Goal: Transaction & Acquisition: Purchase product/service

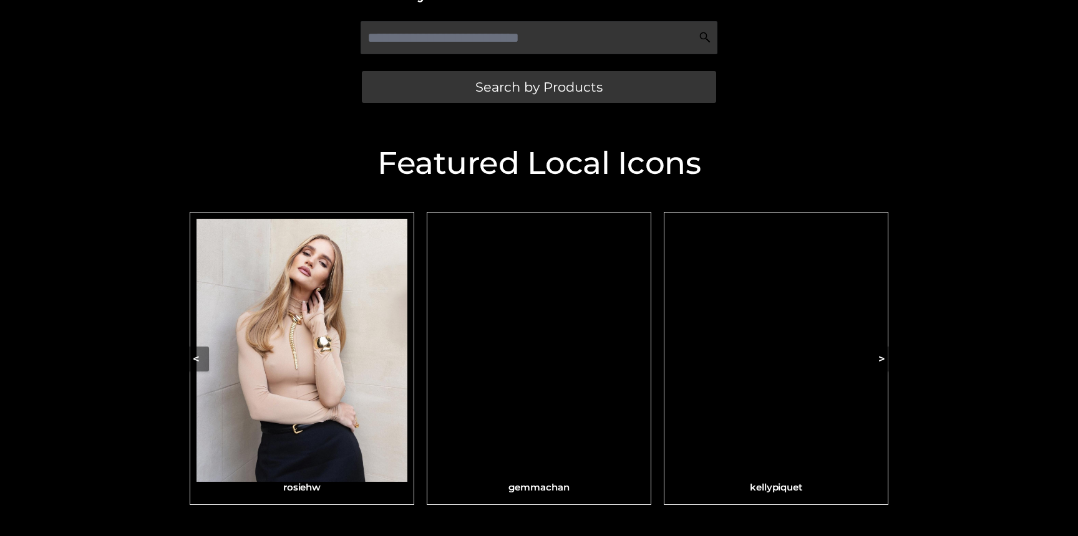
scroll to position [337, 0]
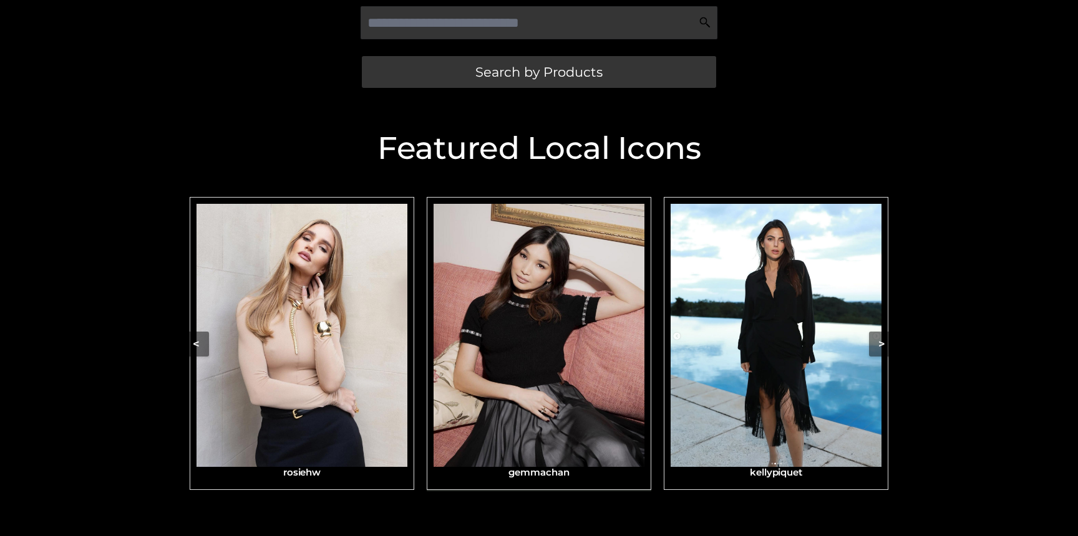
click at [504, 286] on img "Carousel Navigation" at bounding box center [539, 336] width 211 height 264
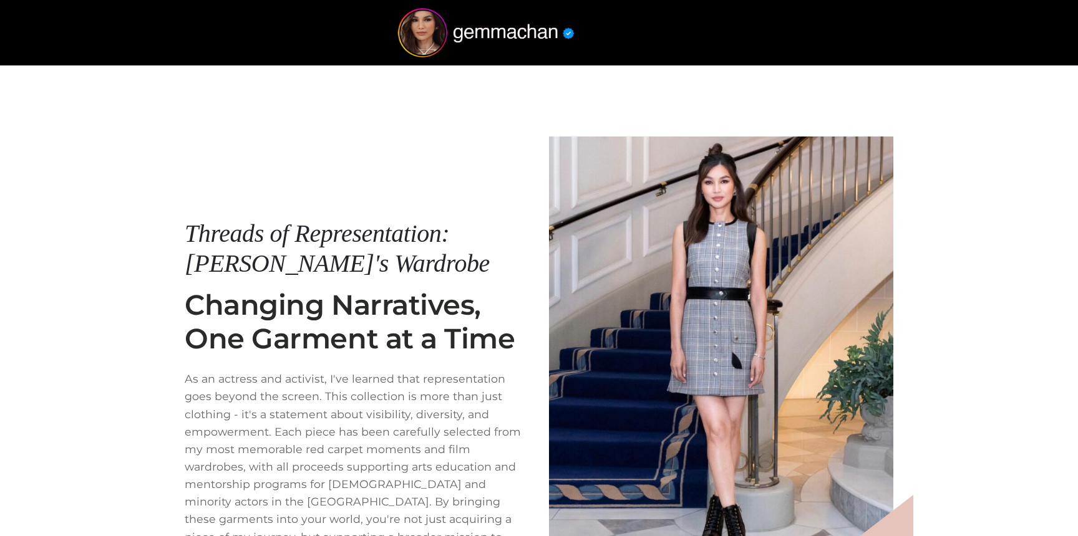
scroll to position [160, 0]
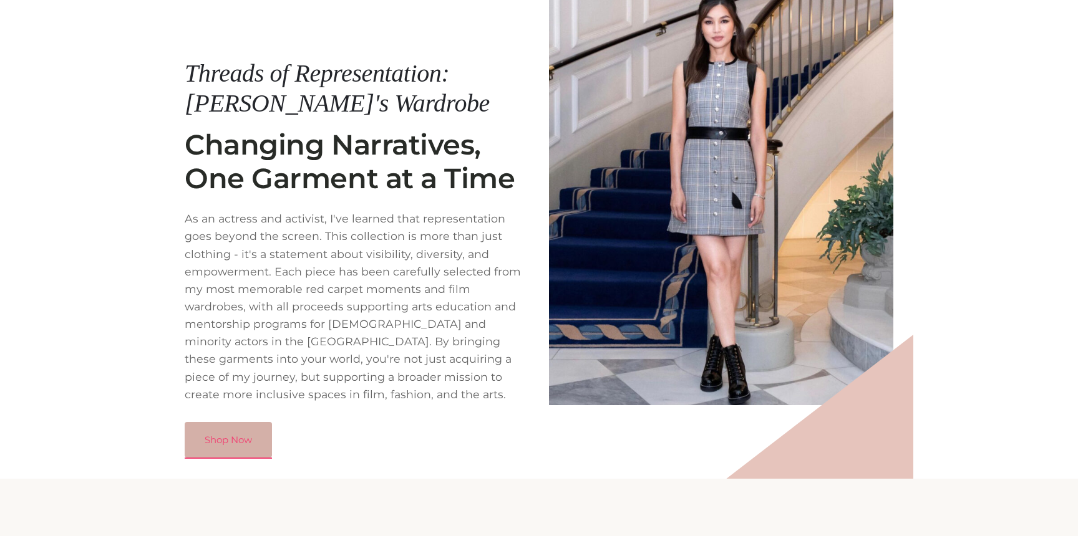
click at [238, 422] on link "Shop Now" at bounding box center [228, 440] width 87 height 36
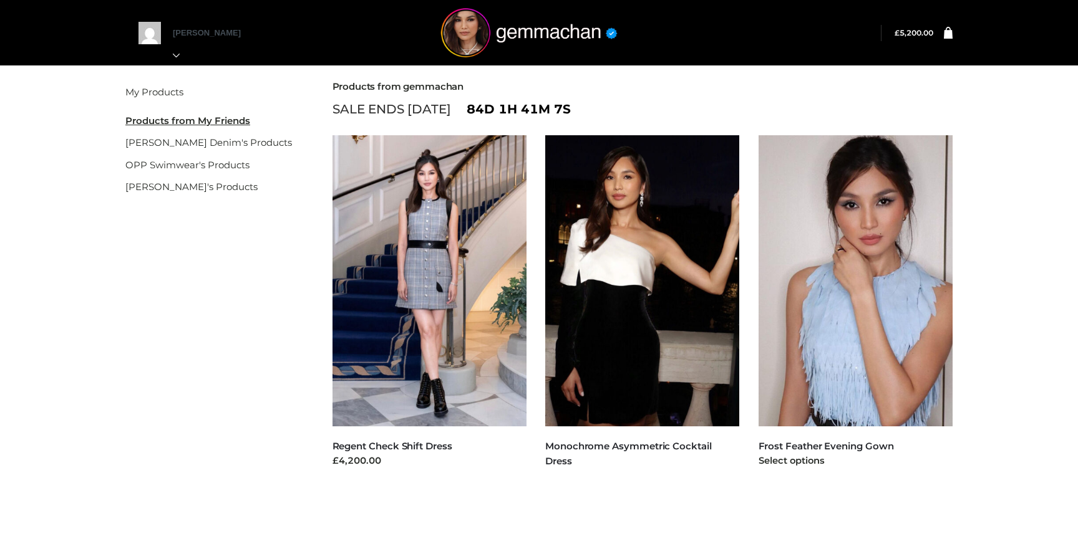
click at [844, 266] on img at bounding box center [855, 280] width 195 height 291
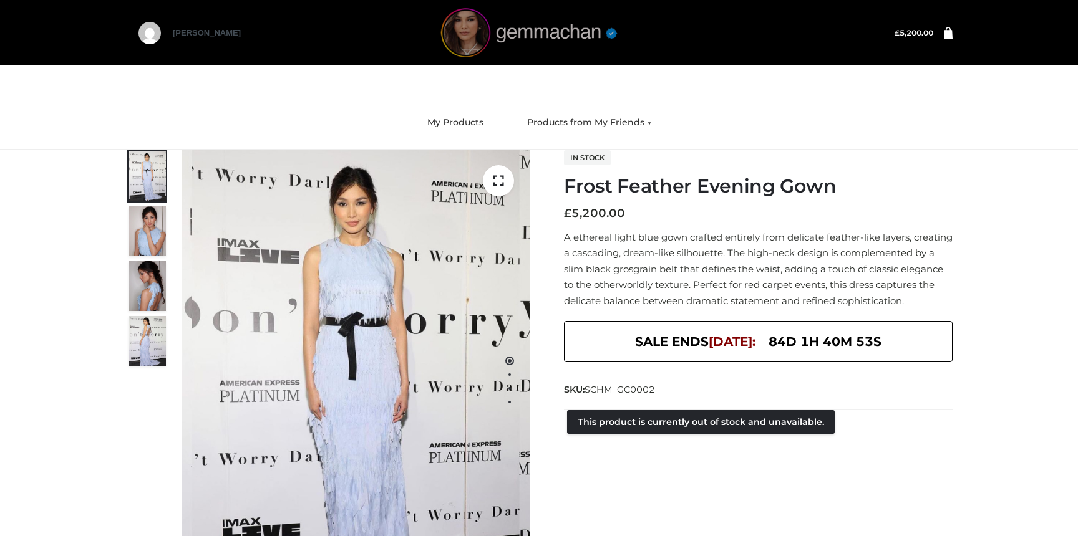
click at [473, 36] on img at bounding box center [528, 32] width 187 height 49
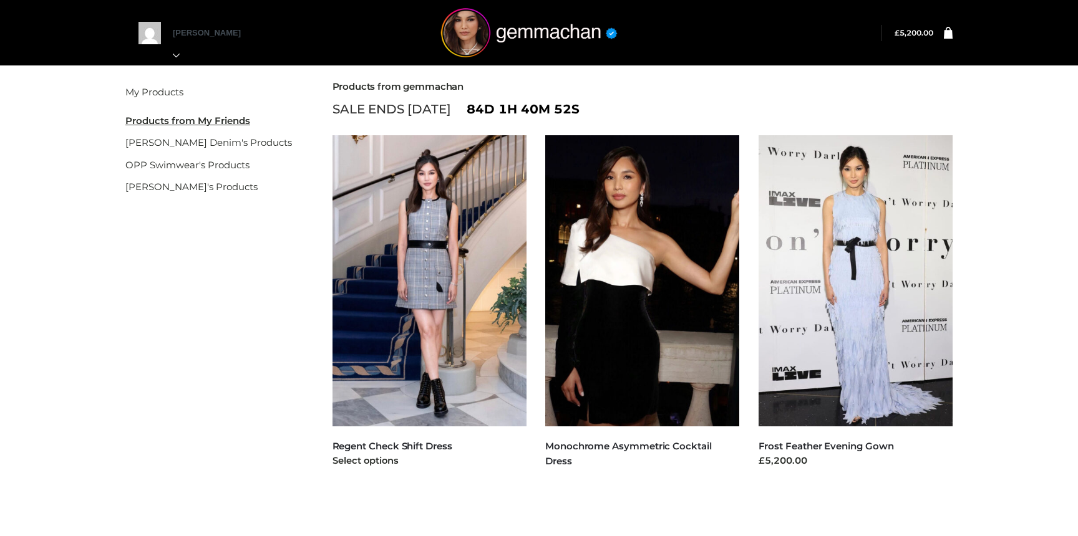
click at [379, 208] on img at bounding box center [429, 280] width 195 height 291
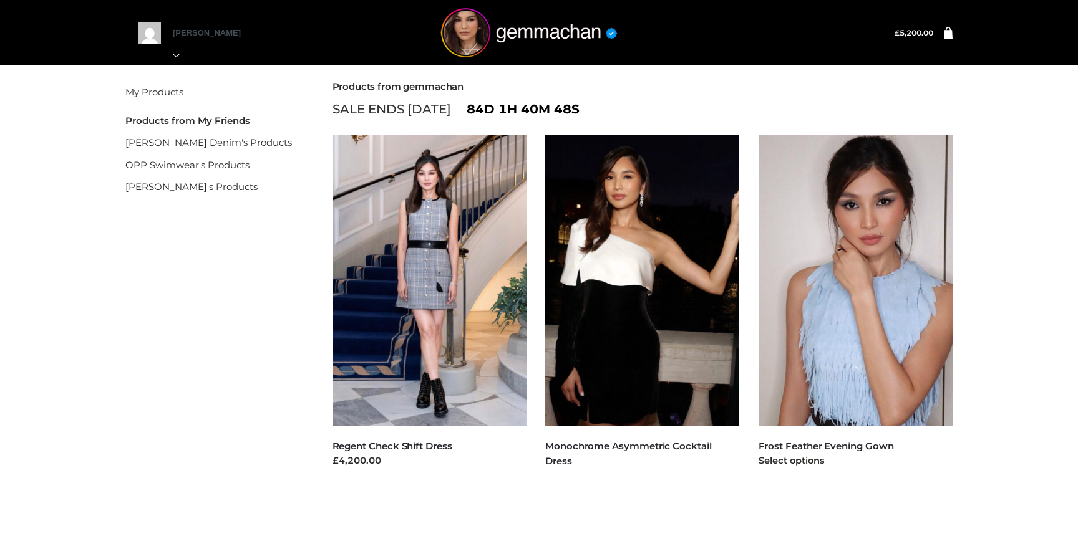
click at [828, 243] on img at bounding box center [855, 280] width 195 height 291
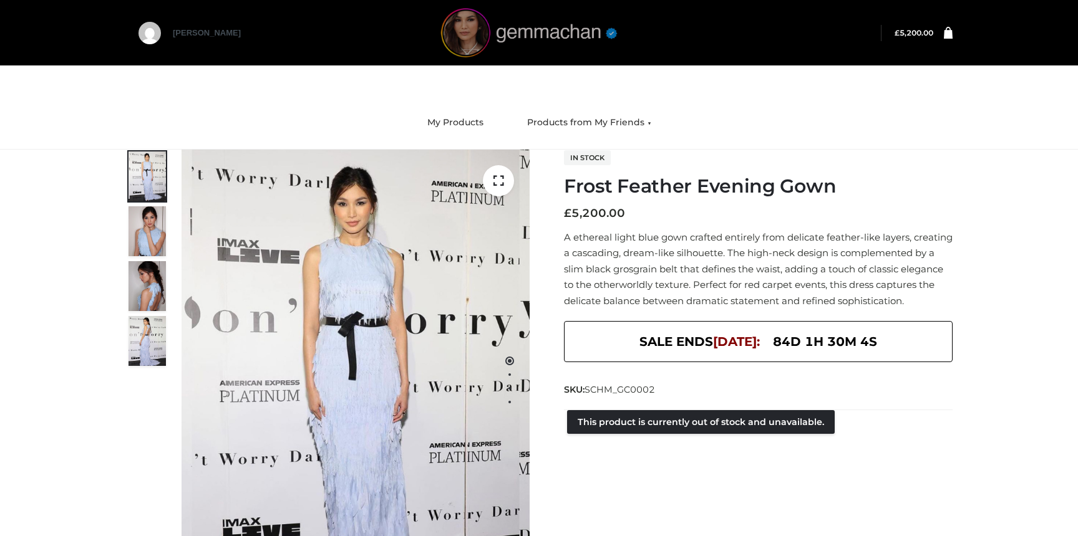
click at [478, 39] on img at bounding box center [528, 32] width 187 height 49
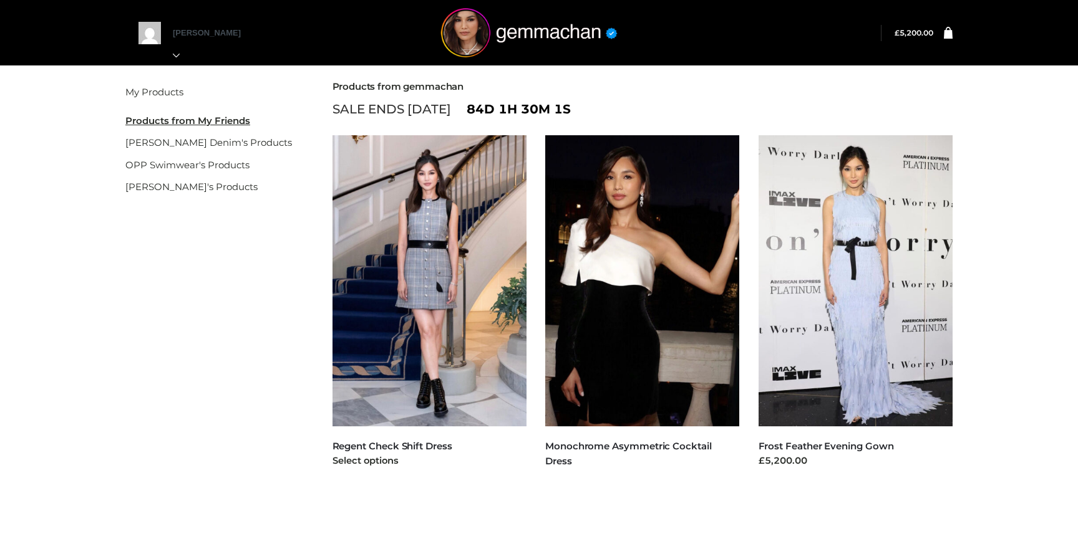
click at [438, 313] on img at bounding box center [429, 280] width 195 height 291
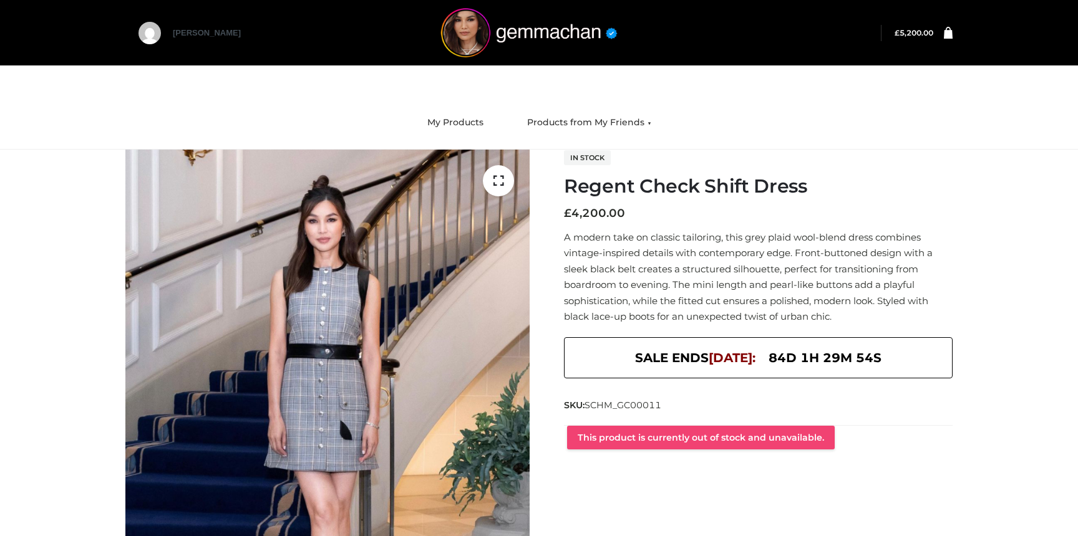
click at [574, 433] on form "This product is currently out of stock and unavailable." at bounding box center [758, 437] width 389 height 24
copy button "This product is currently out of stock and unavailable."
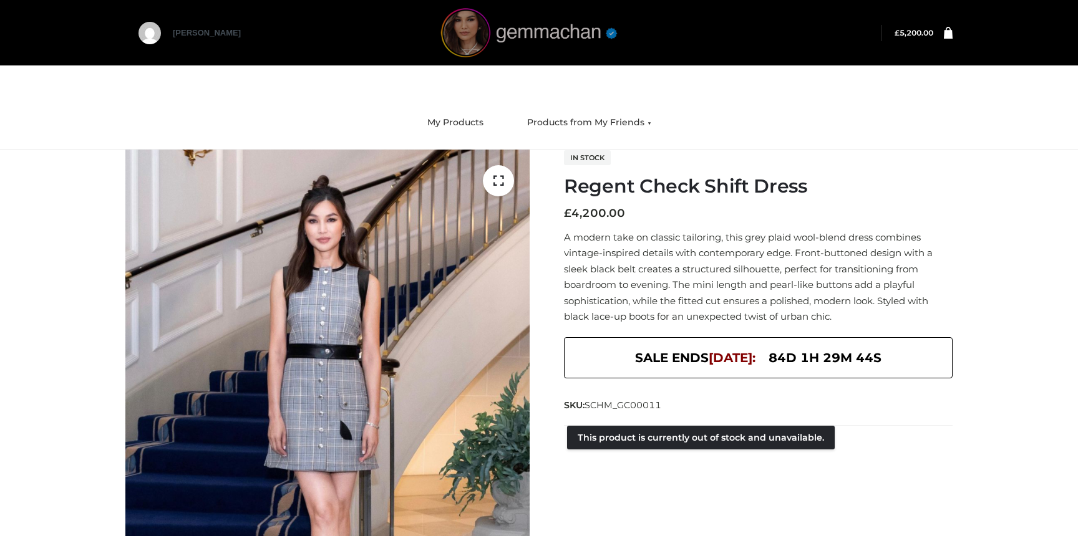
click at [555, 27] on img at bounding box center [528, 32] width 187 height 49
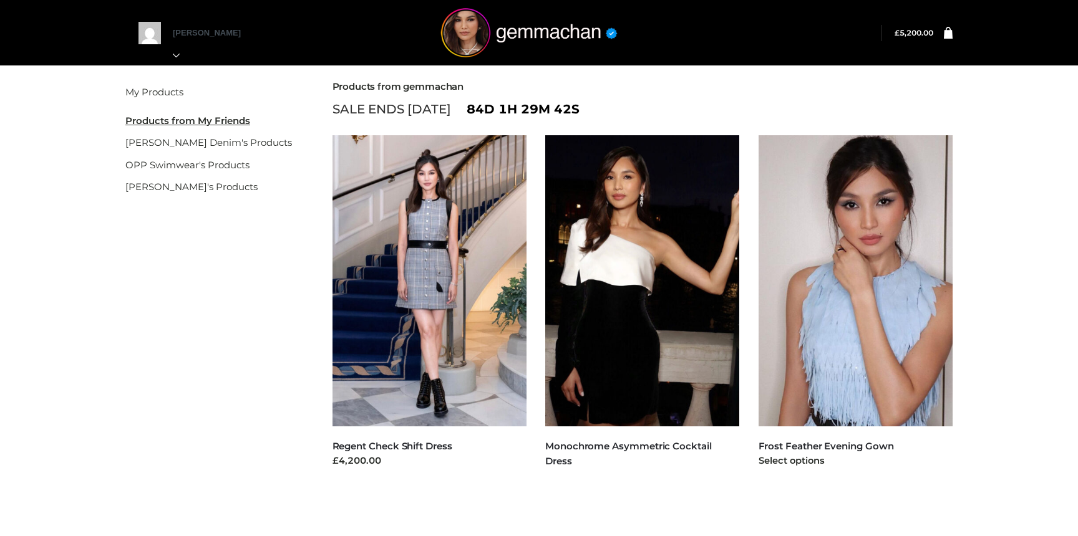
click at [863, 236] on img at bounding box center [855, 280] width 195 height 291
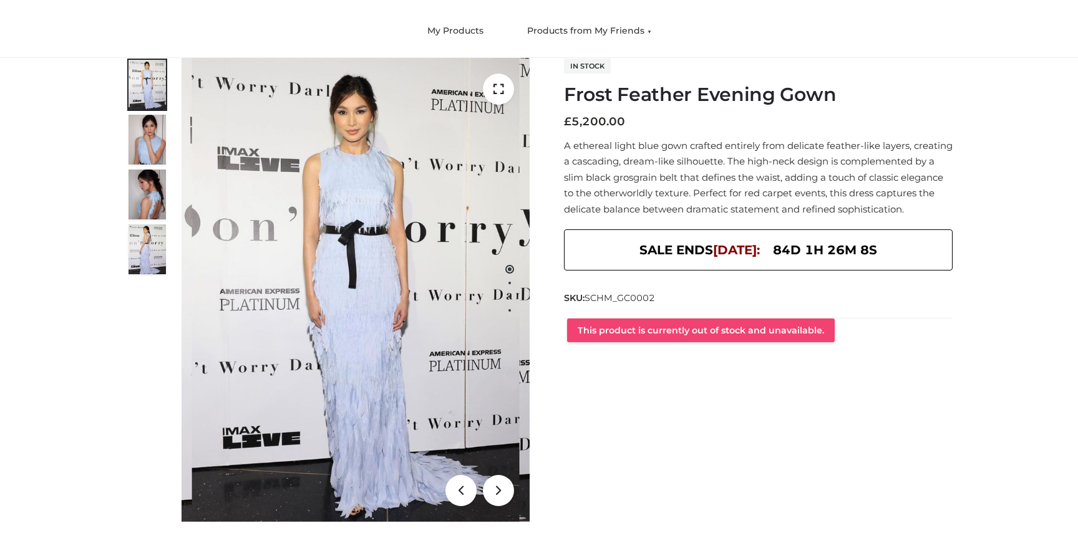
scroll to position [92, 0]
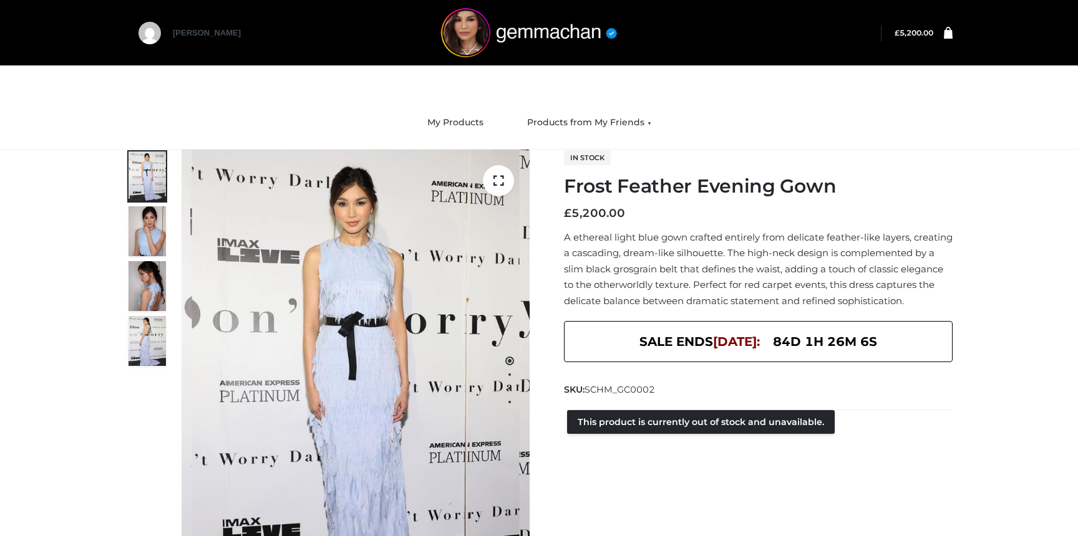
scroll to position [92, 0]
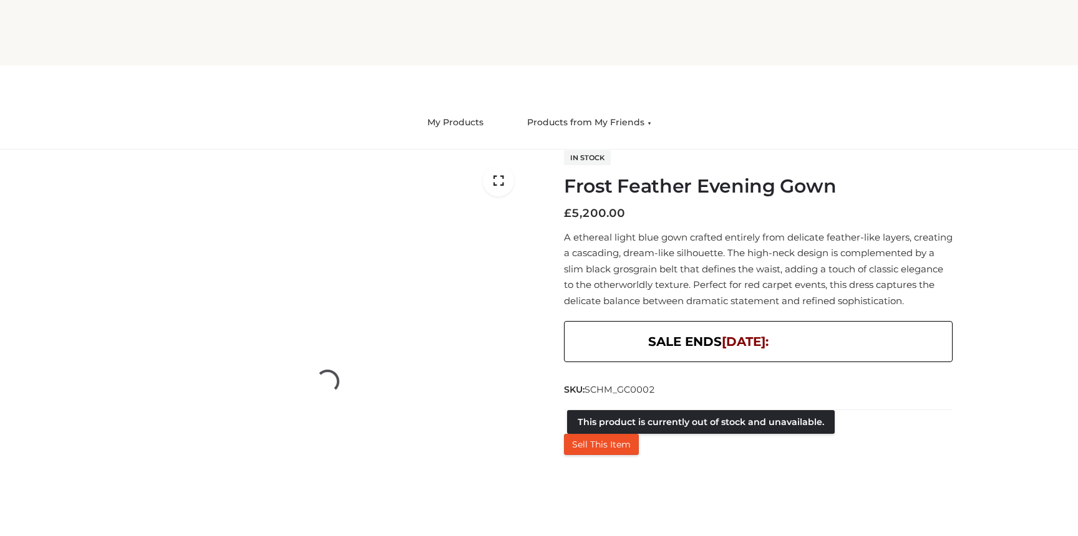
scroll to position [92, 0]
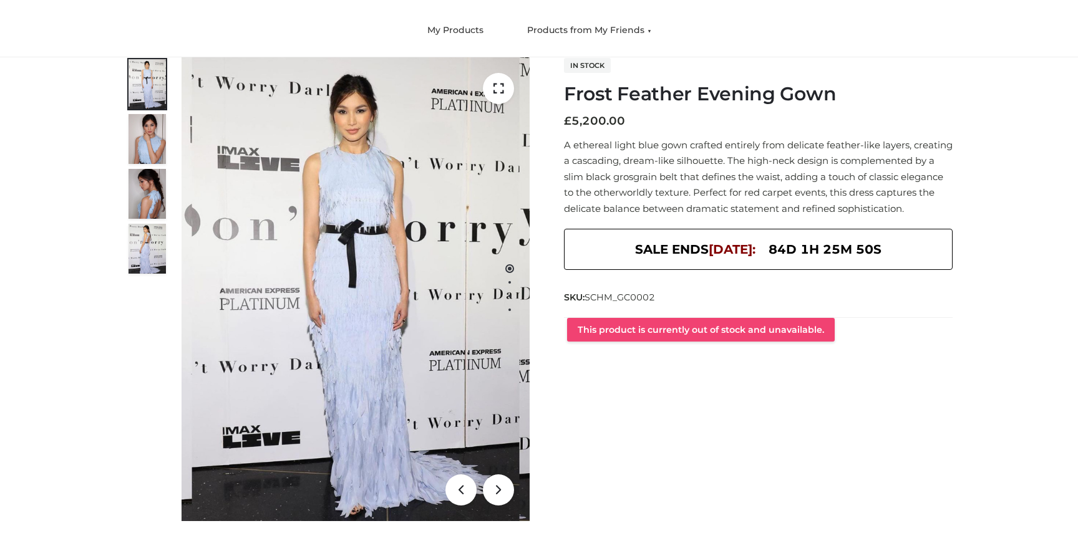
click at [573, 342] on form "This product is currently out of stock and unavailable." at bounding box center [758, 329] width 389 height 24
copy button "This product is currently out of stock and unavailable."
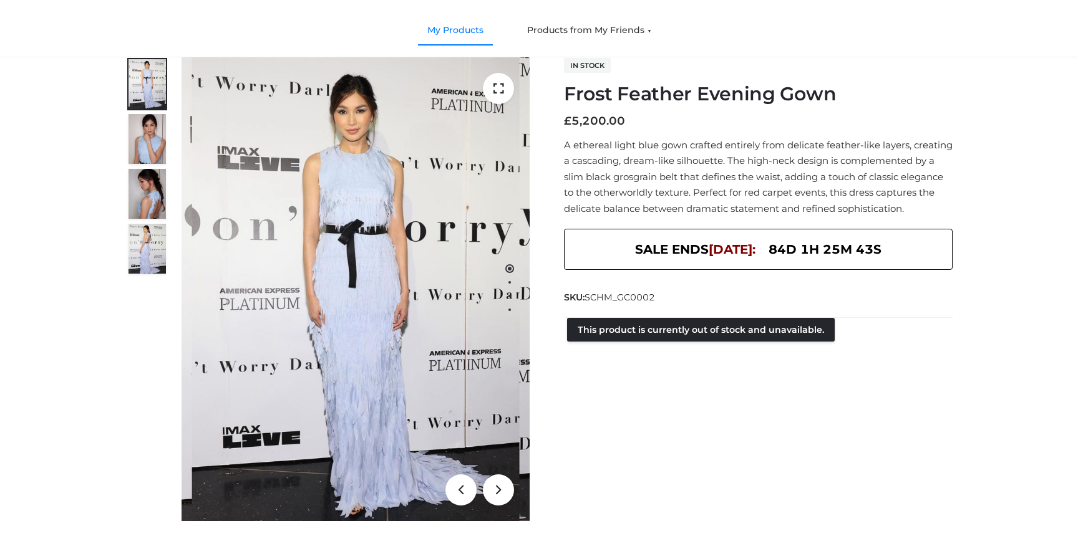
click at [467, 26] on link "My Products" at bounding box center [455, 30] width 75 height 27
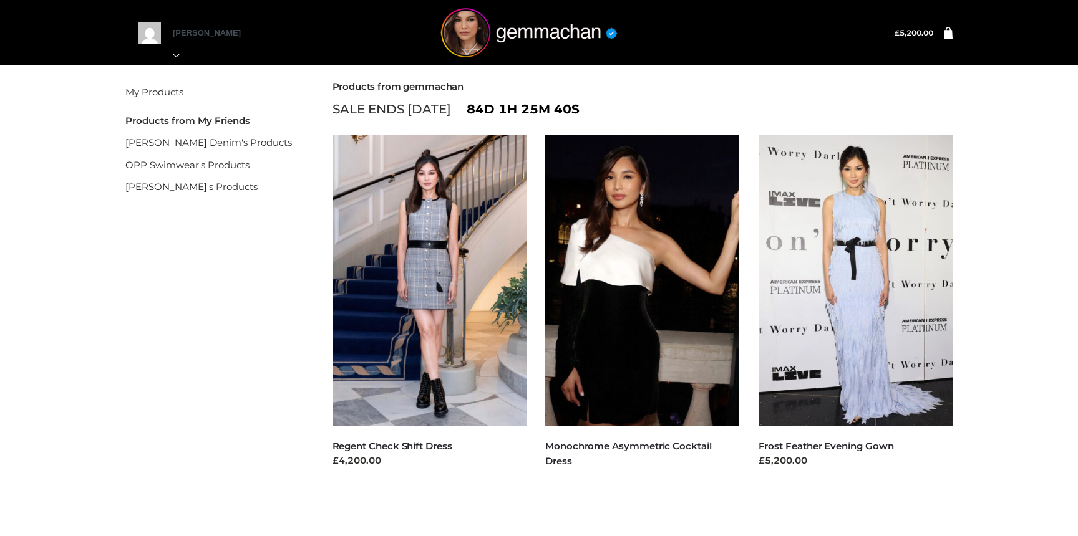
click at [185, 172] on li "OPP Swimwear's Products" at bounding box center [213, 165] width 176 height 22
click at [202, 142] on link "[PERSON_NAME] Denim's Products" at bounding box center [208, 143] width 167 height 12
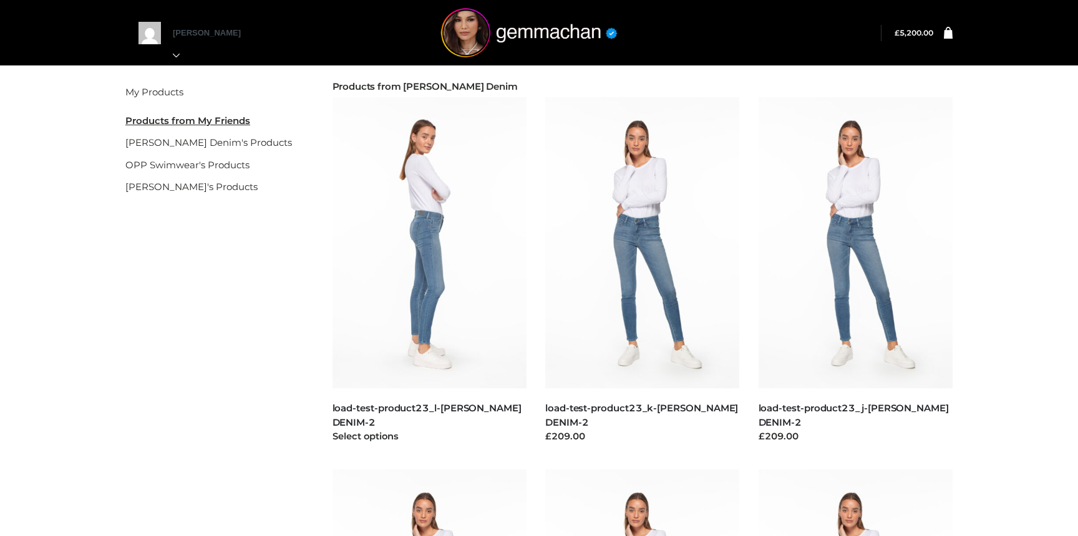
click at [423, 247] on img at bounding box center [429, 242] width 195 height 291
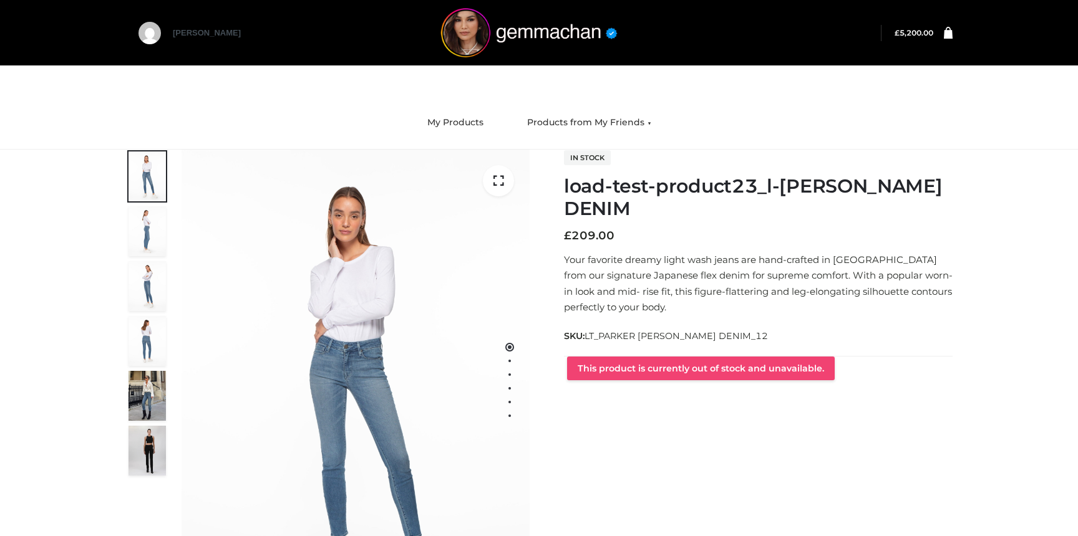
click at [569, 367] on form "This product is currently out of stock and unavailable." at bounding box center [758, 368] width 389 height 24
copy button "This product is currently out of stock and unavailable."
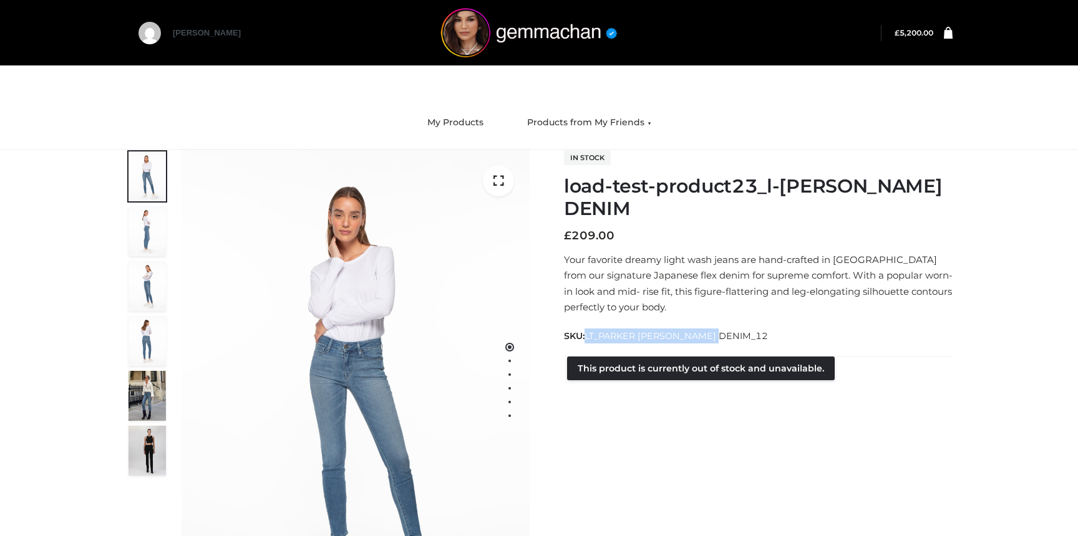
drag, startPoint x: 588, startPoint y: 336, endPoint x: 729, endPoint y: 336, distance: 141.6
click at [729, 336] on div "SKU: LT_PARKER SMITH DENIM_12" at bounding box center [758, 336] width 389 height 16
copy span "LT_PARKER [PERSON_NAME] DENIM_12"
click at [631, 317] on div "Customer matched zone "Countries we ship to" In stock load-test-product23_l-PAR…" at bounding box center [758, 265] width 389 height 231
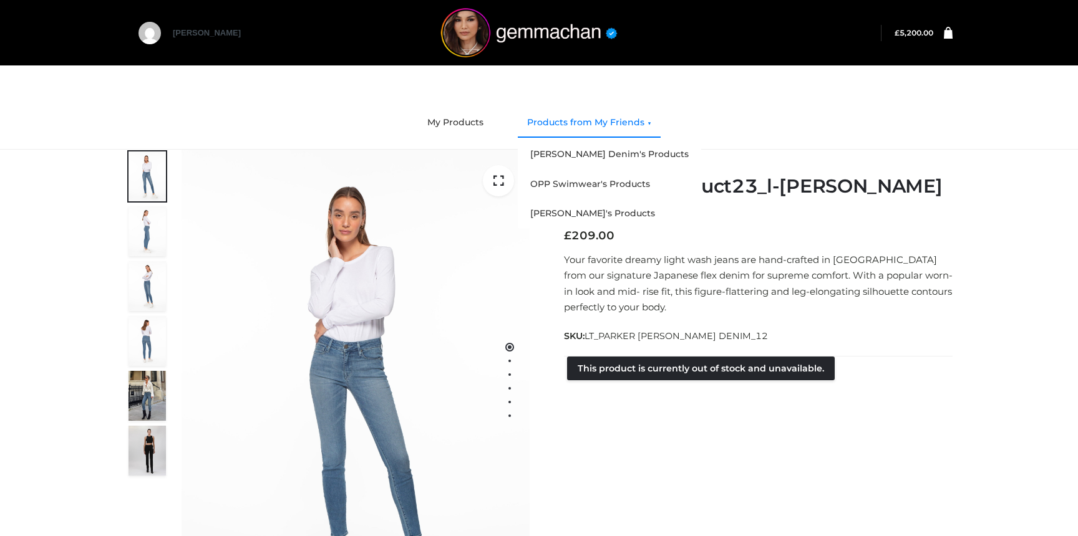
click at [585, 129] on link "Products from My Friends" at bounding box center [589, 122] width 143 height 27
